Goal: Information Seeking & Learning: Learn about a topic

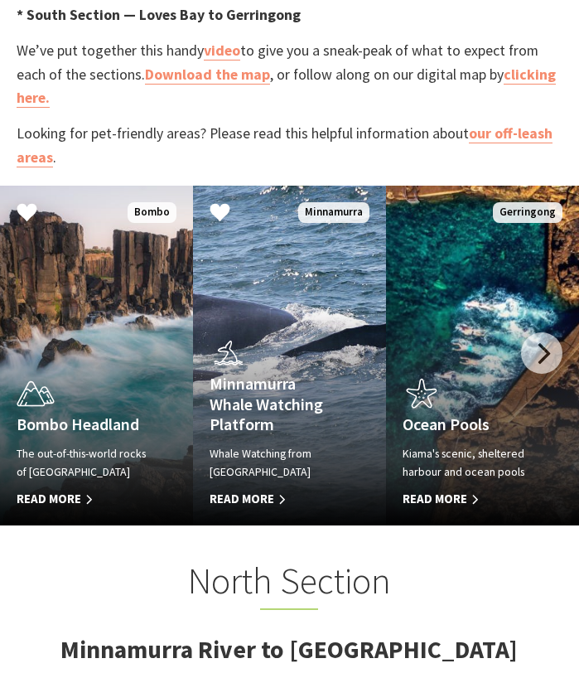
scroll to position [969, 0]
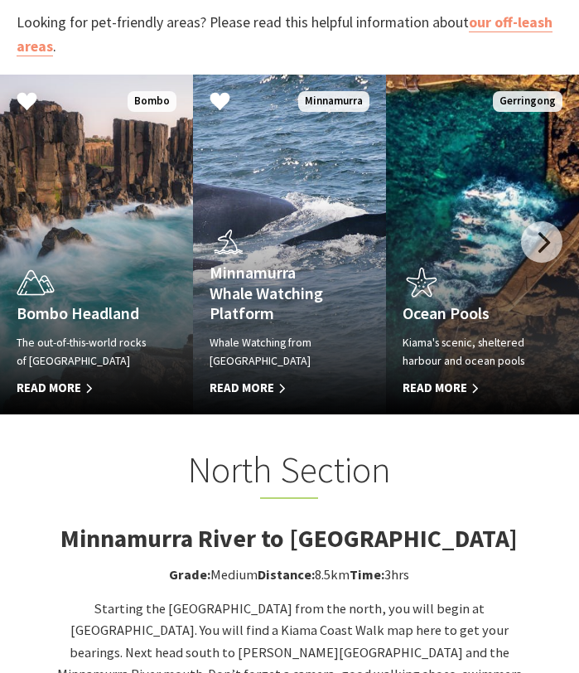
click at [255, 385] on span "Read More" at bounding box center [275, 388] width 131 height 20
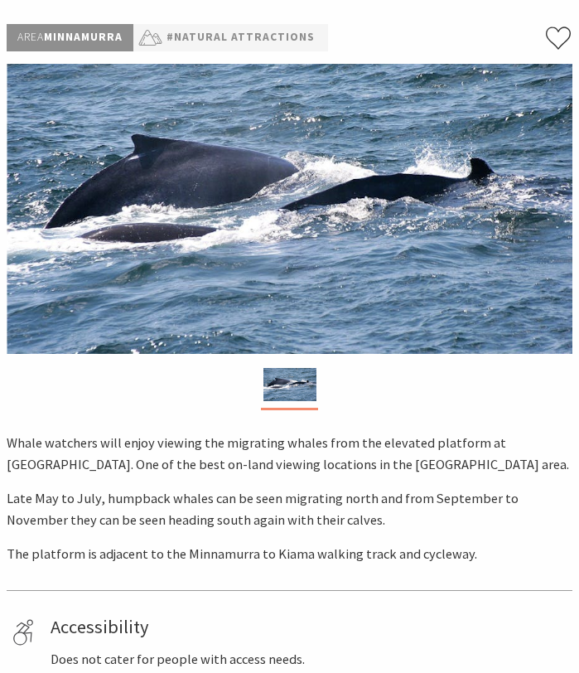
scroll to position [140, 0]
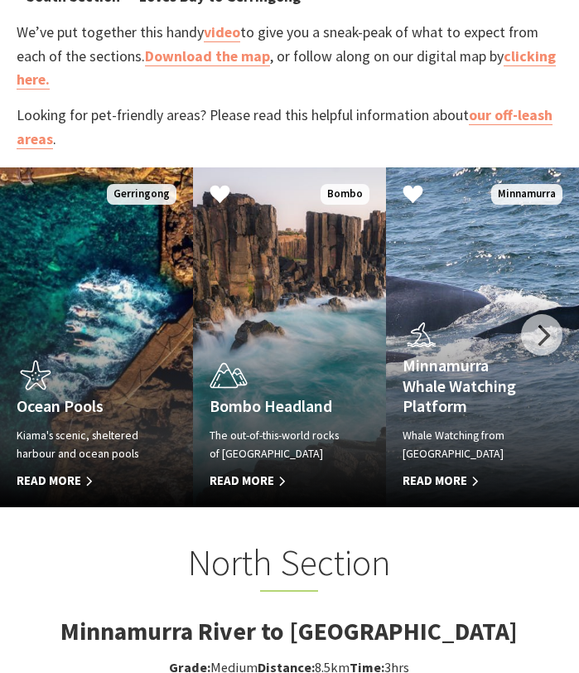
scroll to position [865, 0]
